Goal: Task Accomplishment & Management: Use online tool/utility

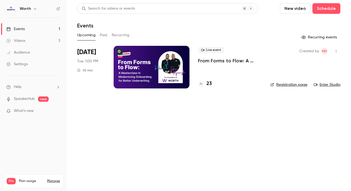
click at [149, 62] on div at bounding box center [152, 67] width 76 height 43
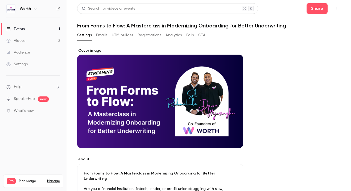
click at [125, 36] on button "UTM builder" at bounding box center [123, 35] width 22 height 9
click at [116, 35] on button "UTM builder" at bounding box center [123, 35] width 22 height 9
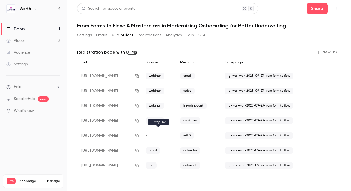
click at [139, 135] on icon "button" at bounding box center [137, 136] width 4 height 4
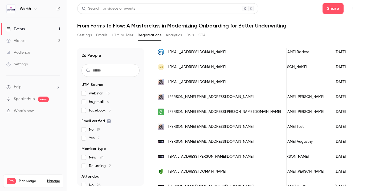
scroll to position [301, 0]
